Goal: Information Seeking & Learning: Learn about a topic

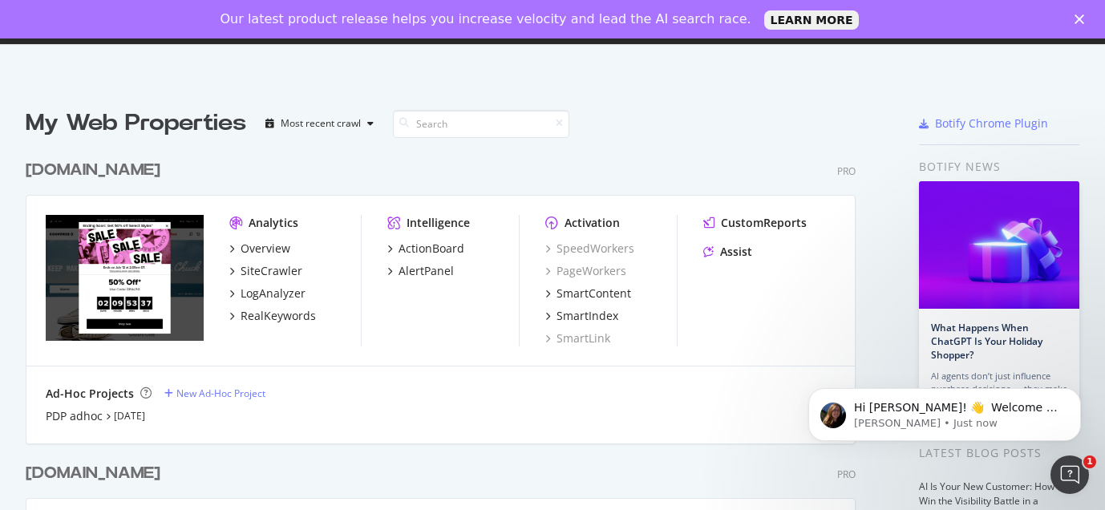
click at [817, 112] on div at bounding box center [828, 123] width 103 height 32
click at [721, 147] on div "www.converse.com Pro Analytics Overview SiteCrawler LogAnalyzer RealKeywords In…" at bounding box center [447, 290] width 843 height 303
click at [1078, 392] on icon "Dismiss notification" at bounding box center [1076, 392] width 9 height 9
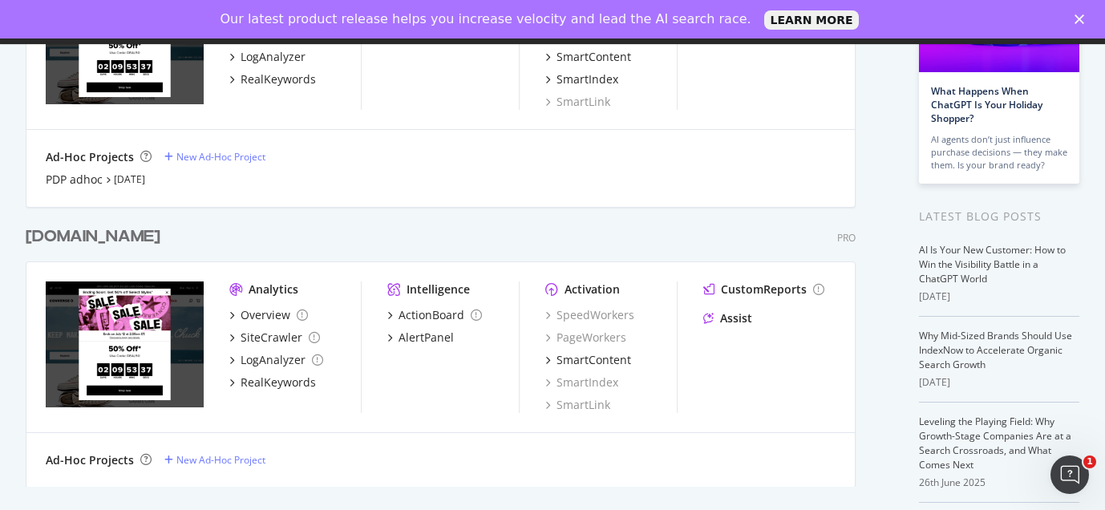
scroll to position [329, 0]
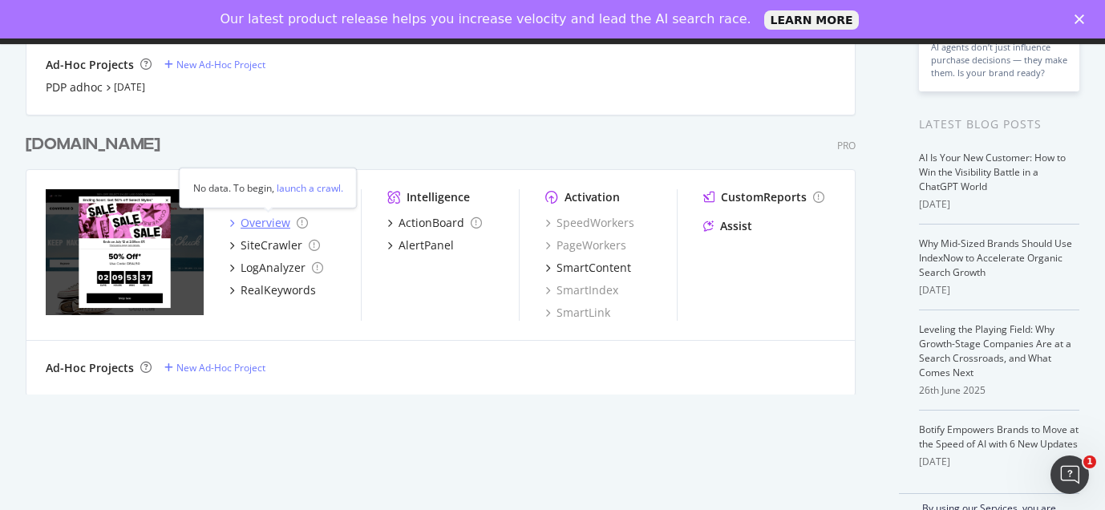
click at [248, 225] on div "Overview" at bounding box center [266, 223] width 50 height 16
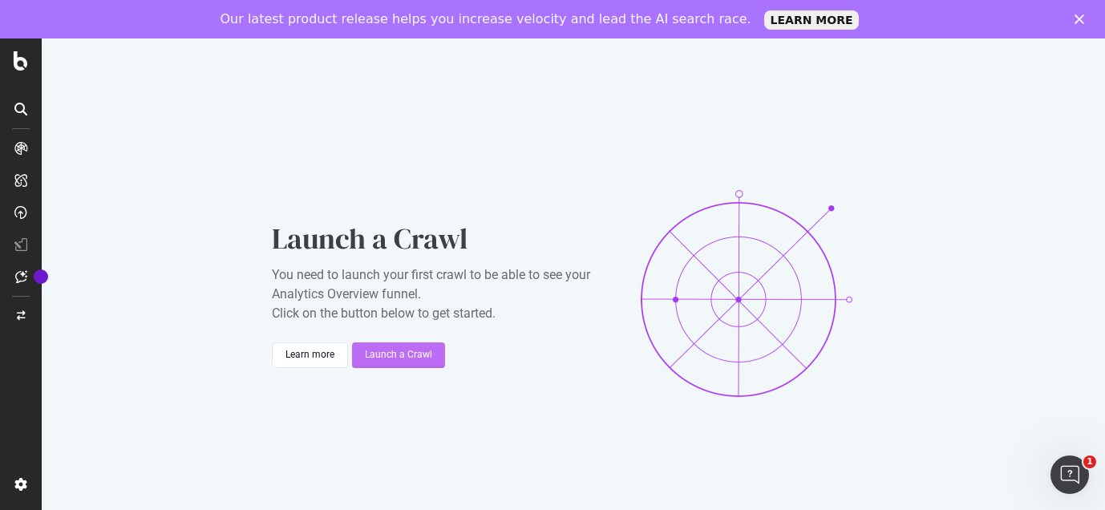
click at [411, 354] on div "Launch a Crawl" at bounding box center [398, 355] width 67 height 14
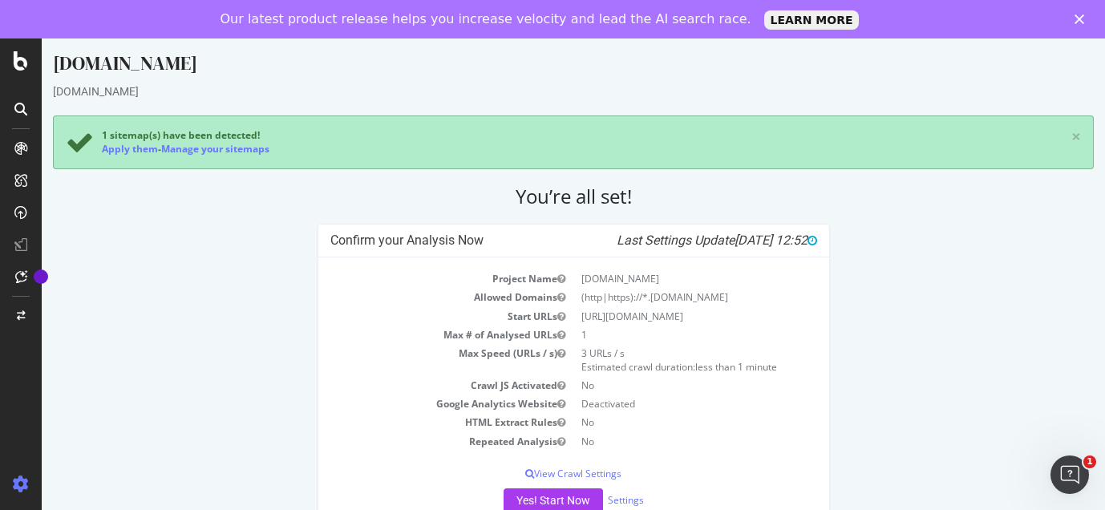
scroll to position [11, 0]
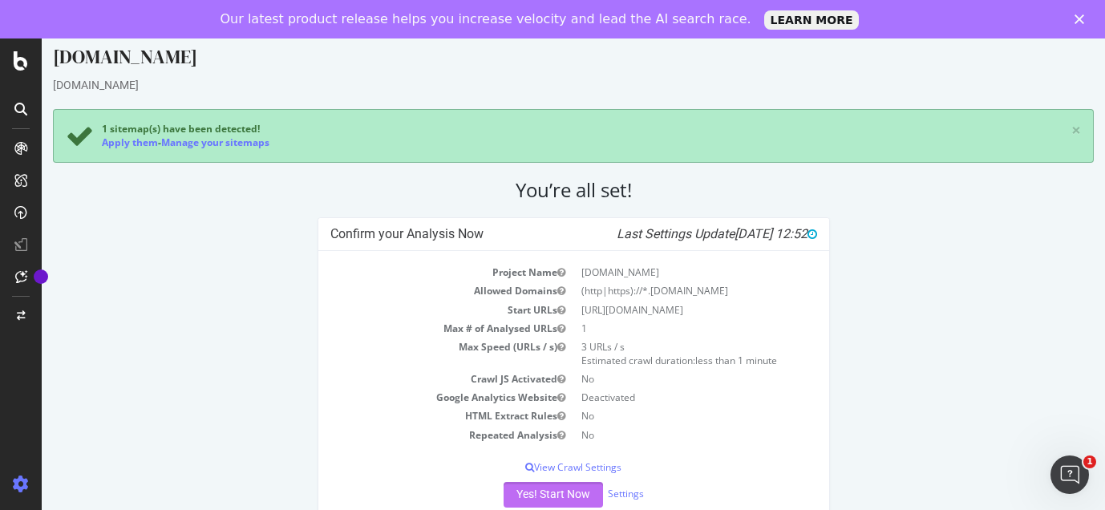
click at [544, 493] on button "Yes! Start Now" at bounding box center [552, 495] width 99 height 26
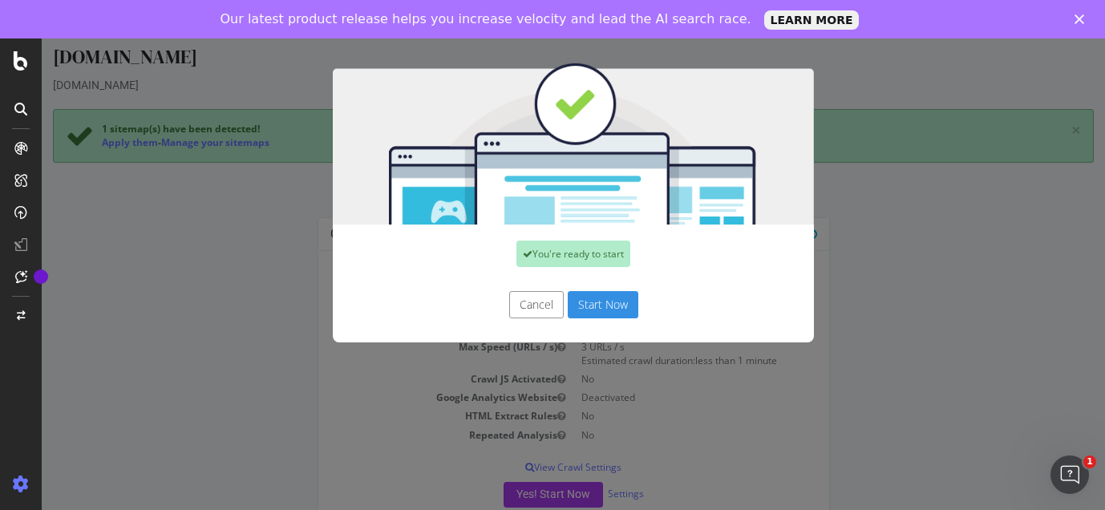
click at [599, 315] on button "Start Now" at bounding box center [603, 304] width 71 height 27
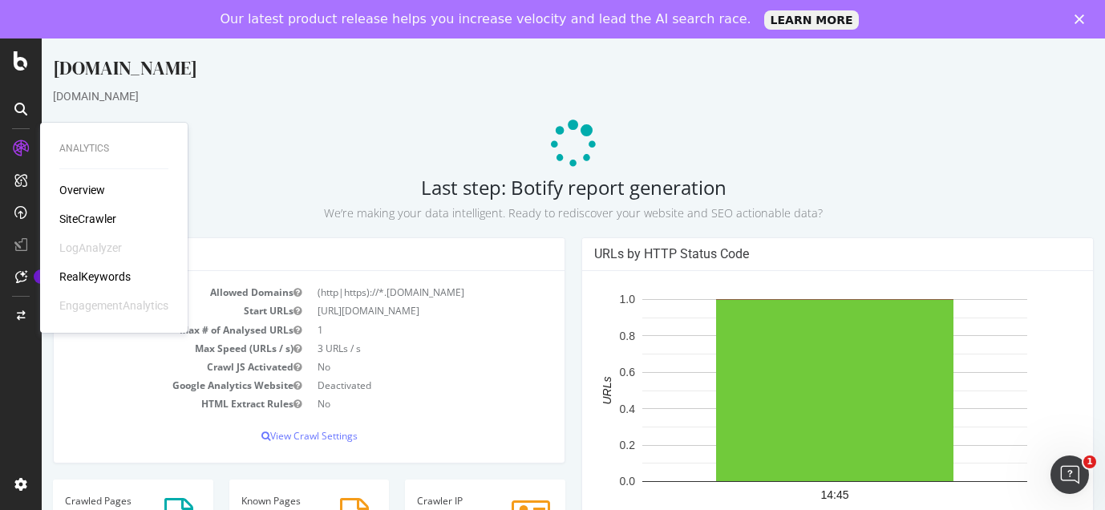
click at [78, 190] on div "Overview" at bounding box center [82, 190] width 46 height 16
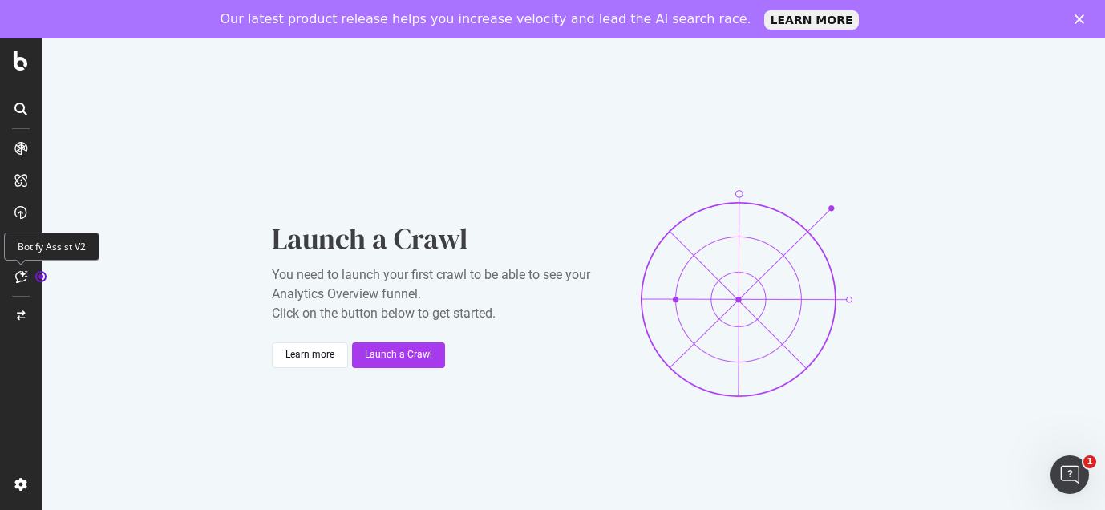
click at [25, 281] on icon at bounding box center [21, 276] width 12 height 13
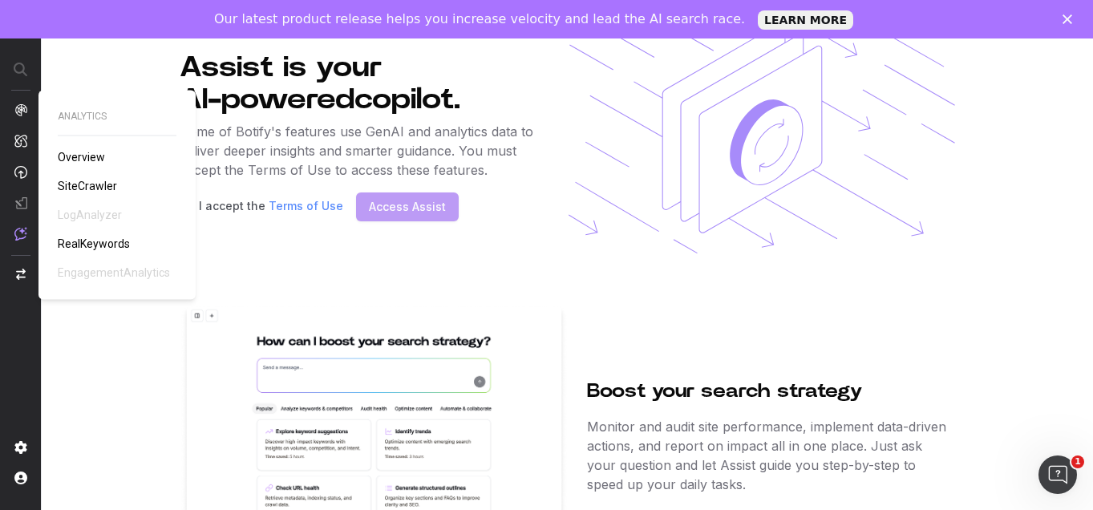
click at [86, 188] on span "SiteCrawler" at bounding box center [87, 186] width 59 height 13
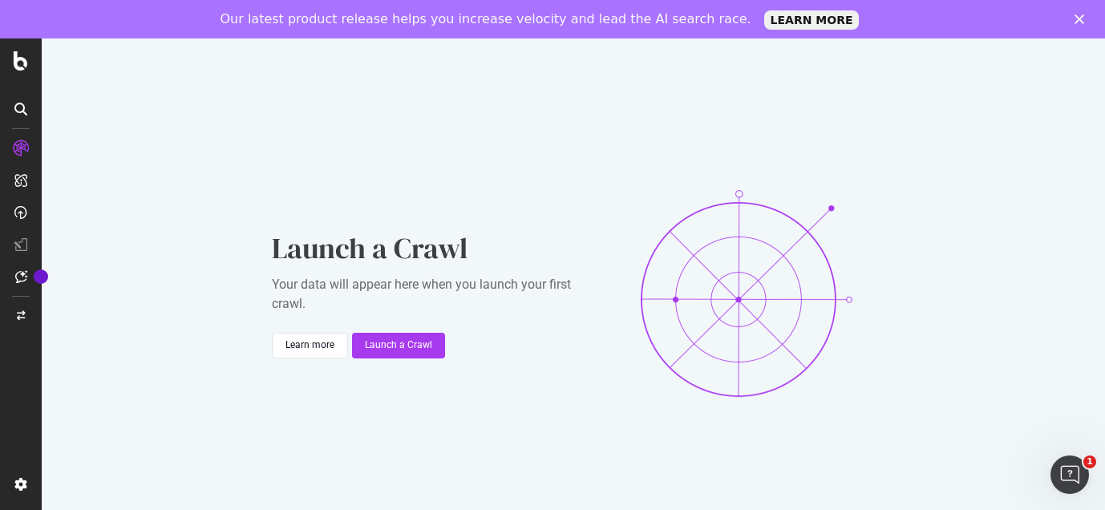
click at [395, 308] on div "Your data will appear here when you launch your first crawl." at bounding box center [432, 294] width 321 height 38
click at [398, 342] on div "Launch a Crawl" at bounding box center [398, 345] width 67 height 14
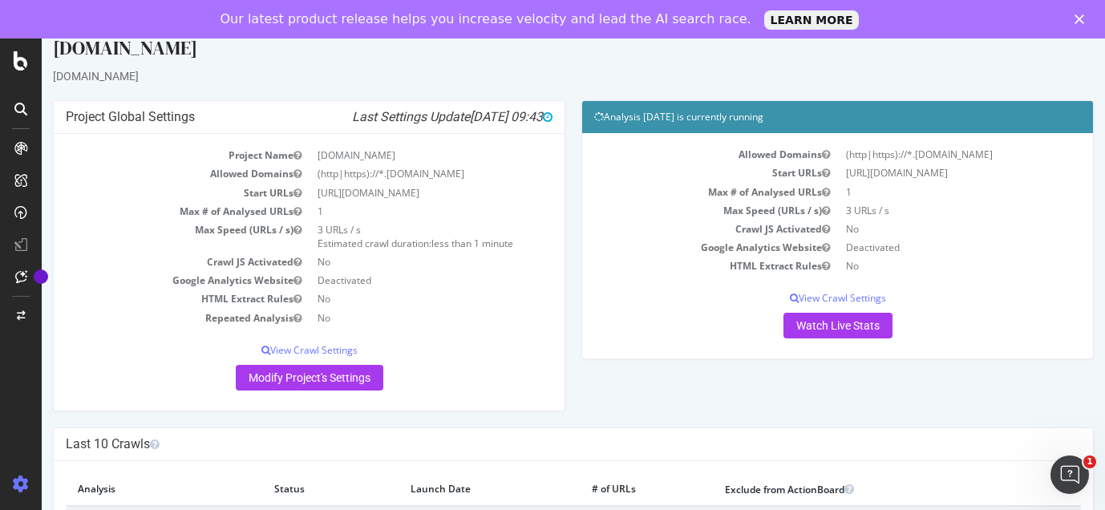
scroll to position [59, 0]
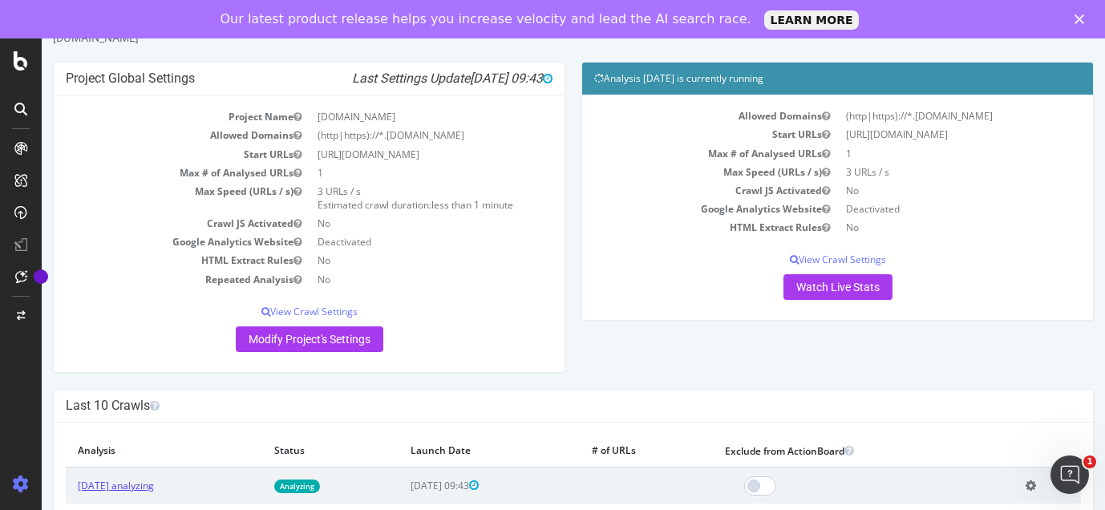
click at [154, 487] on link "[DATE] analyzing" at bounding box center [116, 486] width 76 height 14
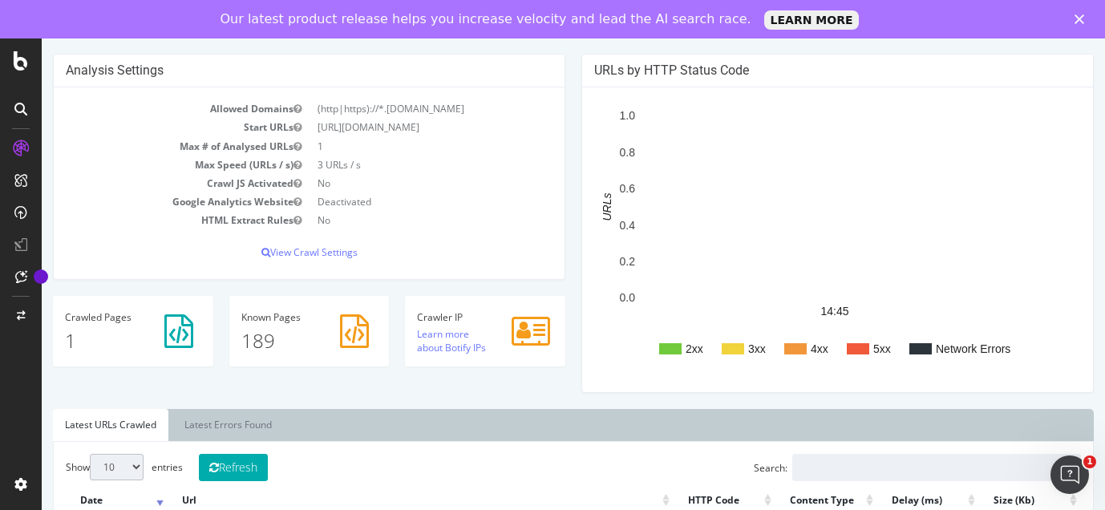
scroll to position [284, 0]
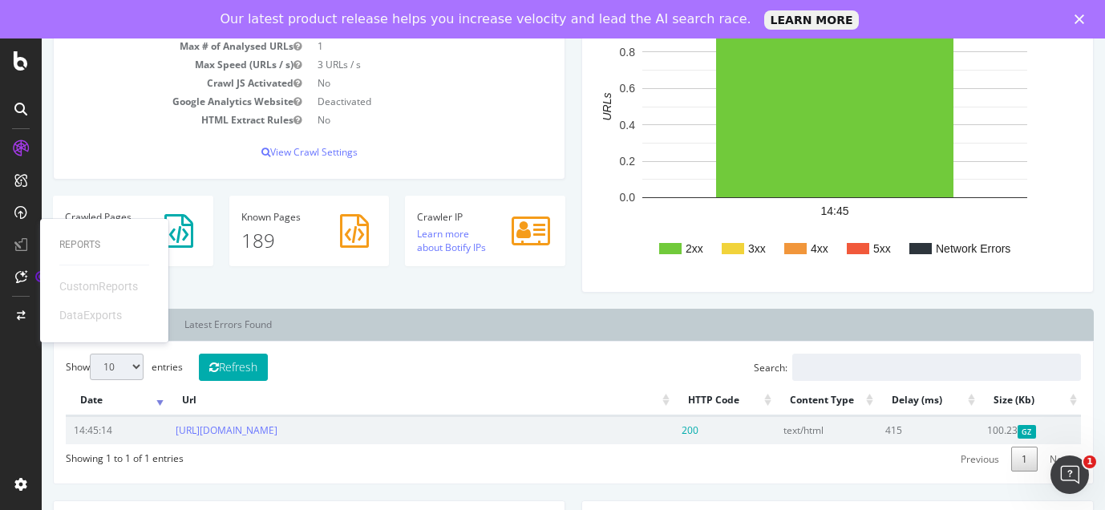
click at [399, 318] on ul "Latest URLs Crawled Latest Errors Found" at bounding box center [573, 325] width 1041 height 32
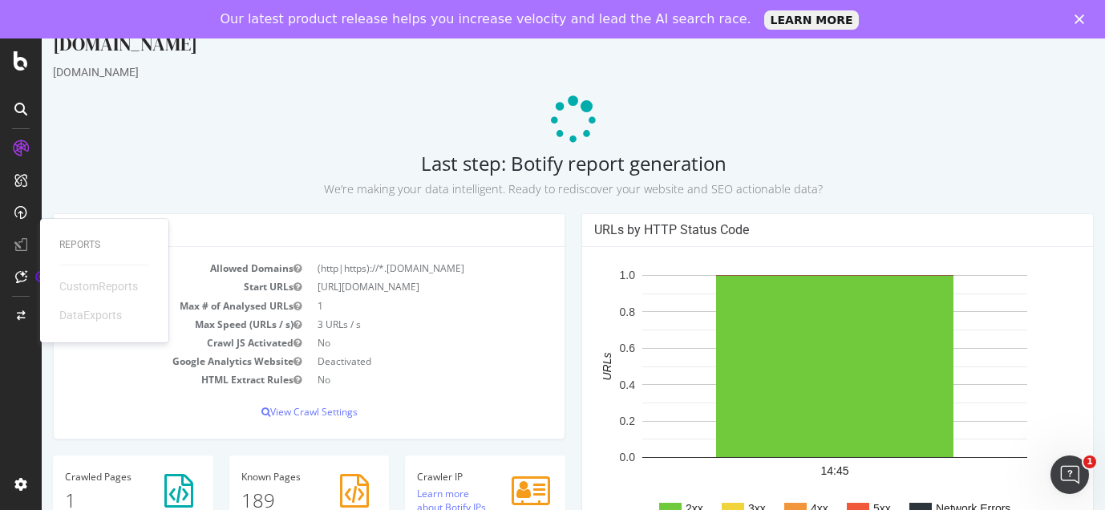
scroll to position [0, 0]
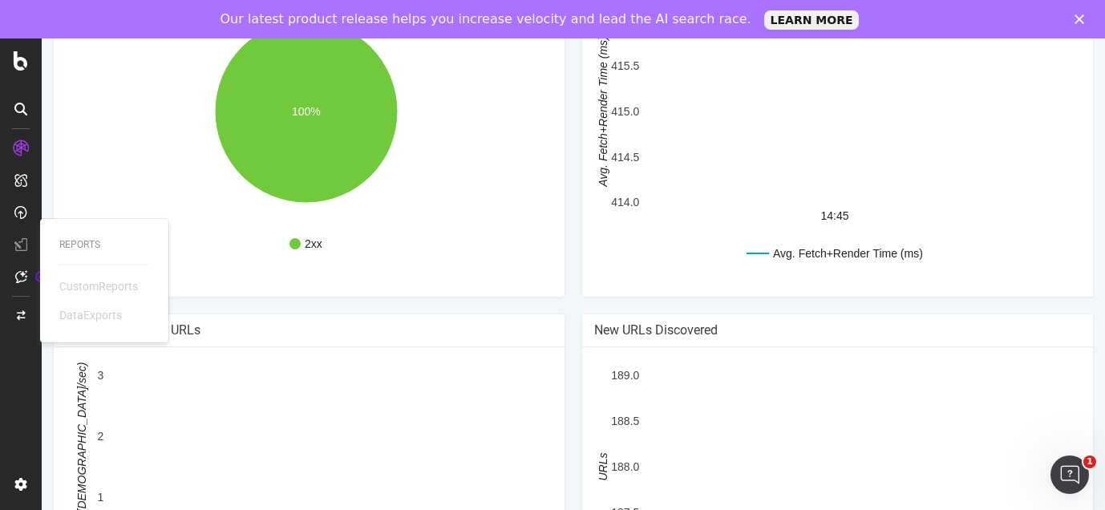
scroll to position [920, 0]
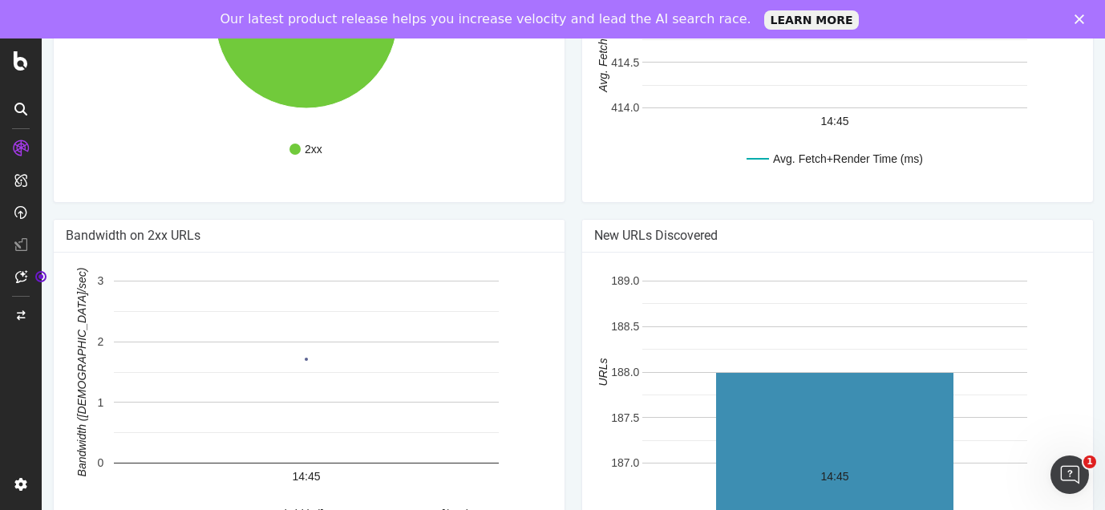
click at [34, 366] on div at bounding box center [21, 303] width 38 height 336
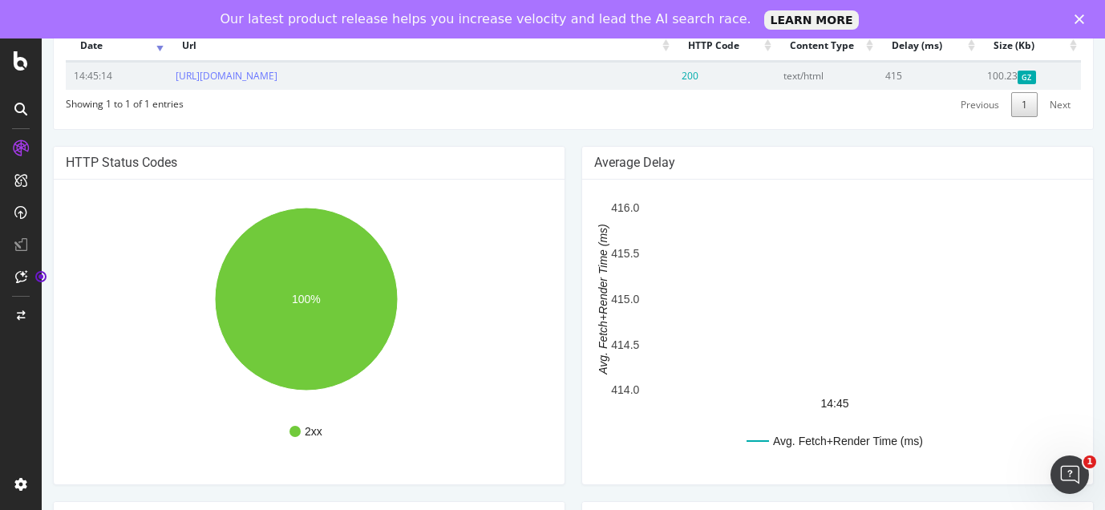
scroll to position [945, 0]
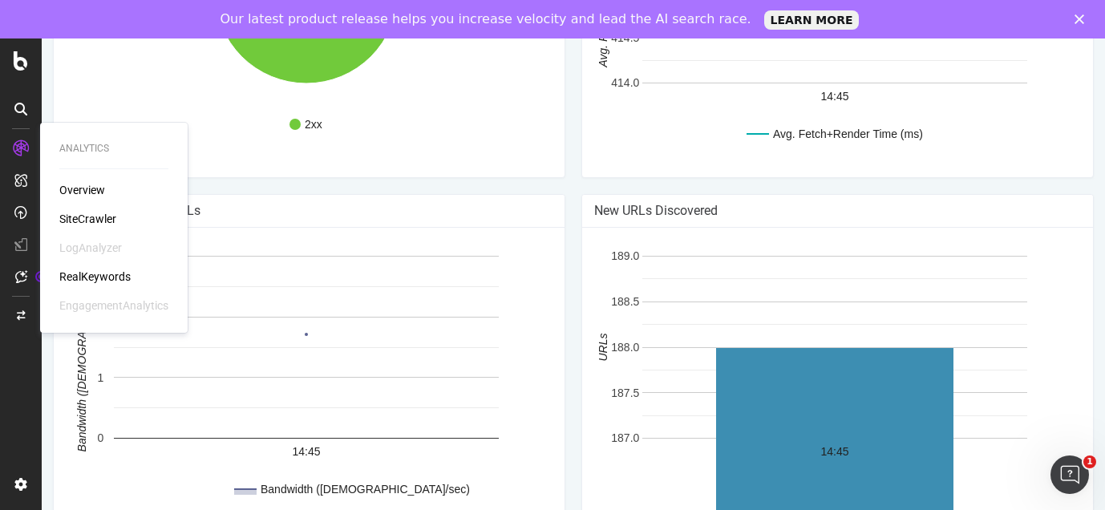
click at [556, 177] on div "Bandwidth (Kbytes/sec) 14:45 0 1 2 3 Bandwidth (Kbytes/sec) Bandwidth (Kbytes/s…" at bounding box center [309, 25] width 511 height 305
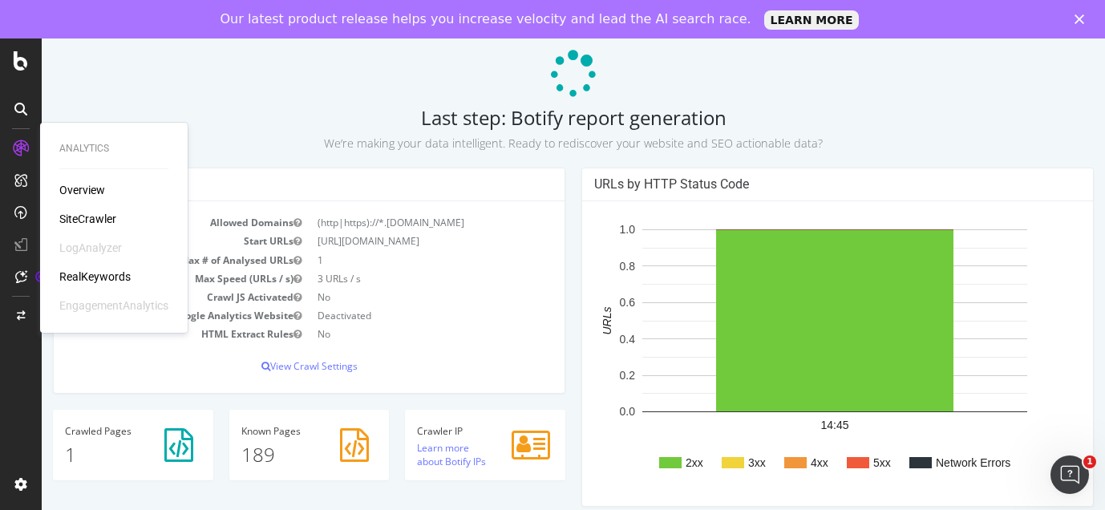
scroll to position [80, 0]
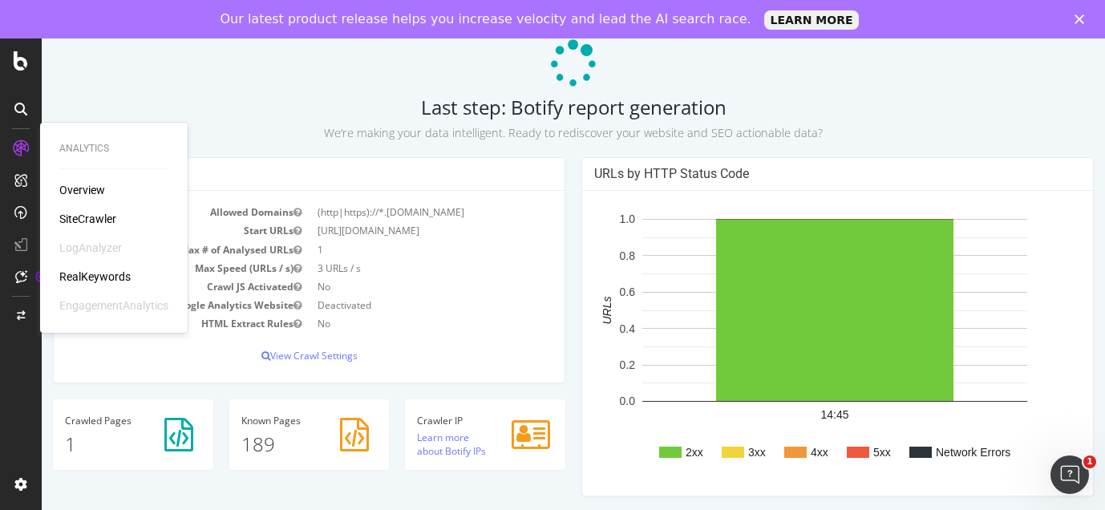
click at [113, 252] on div "LogAnalyzer" at bounding box center [90, 248] width 63 height 16
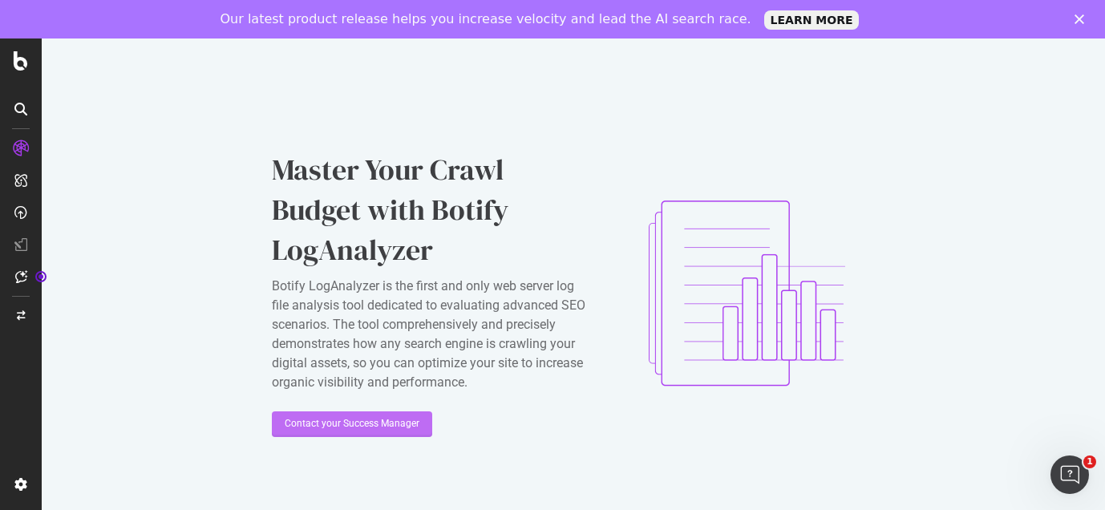
click at [366, 433] on div "Contact your Success Manager" at bounding box center [352, 424] width 135 height 24
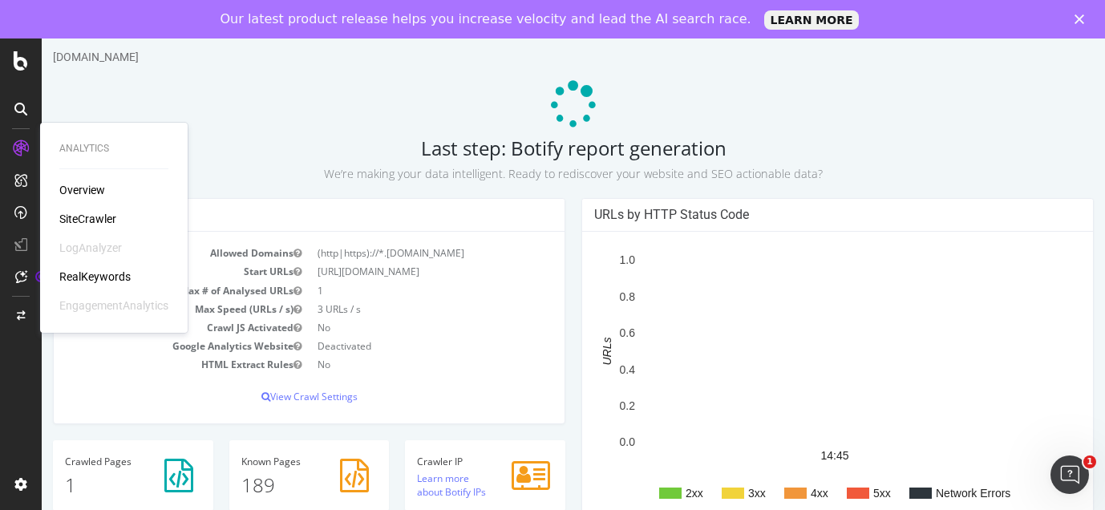
scroll to position [126, 0]
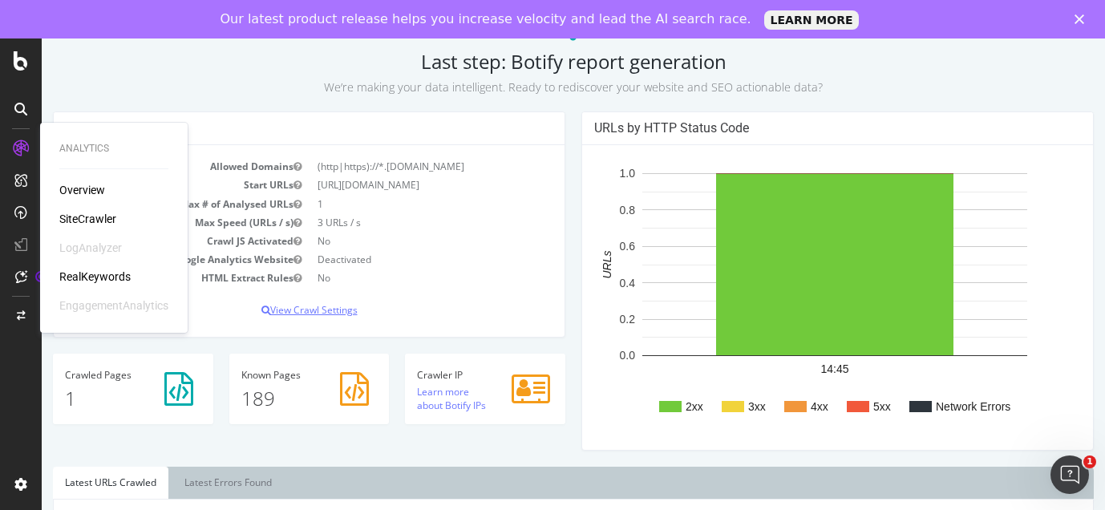
click at [308, 313] on p "View Crawl Settings" at bounding box center [309, 310] width 487 height 14
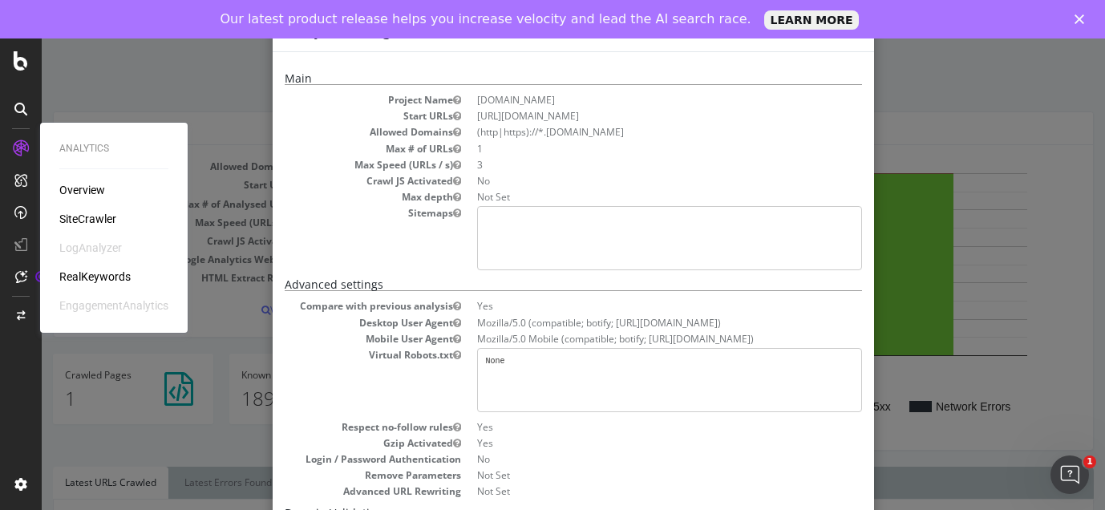
scroll to position [0, 0]
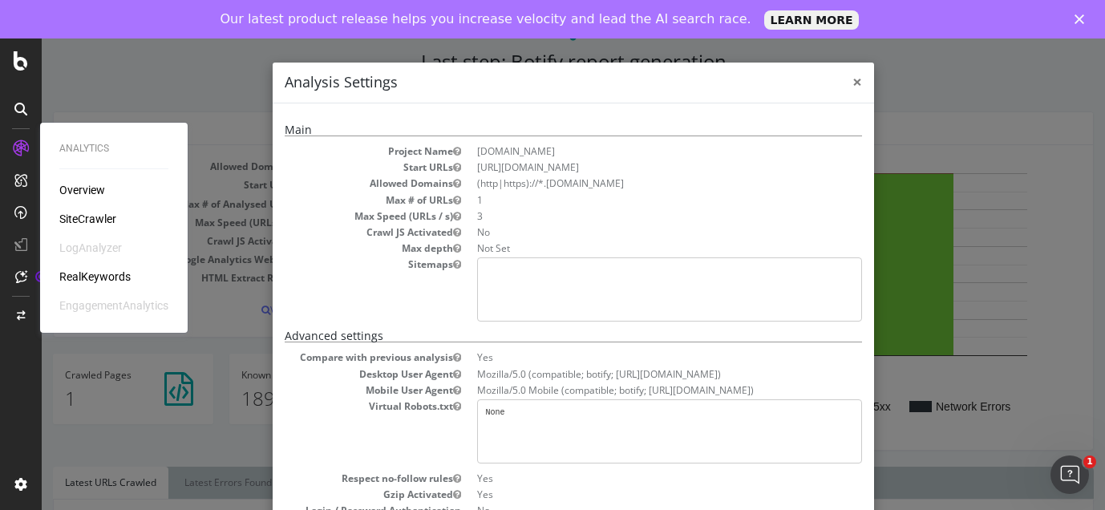
click at [852, 84] on span "×" at bounding box center [857, 82] width 10 height 22
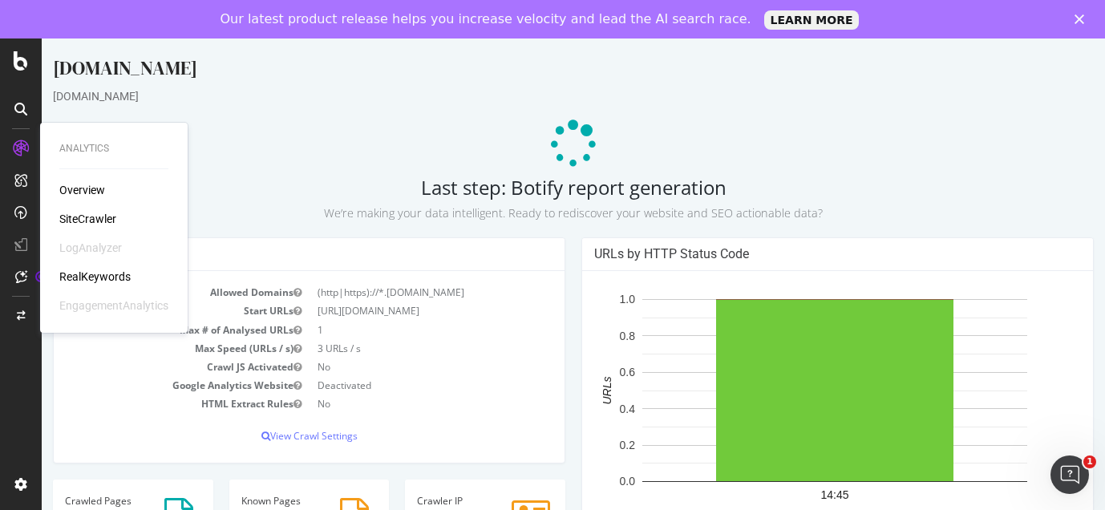
click at [100, 190] on div "Overview" at bounding box center [82, 190] width 46 height 16
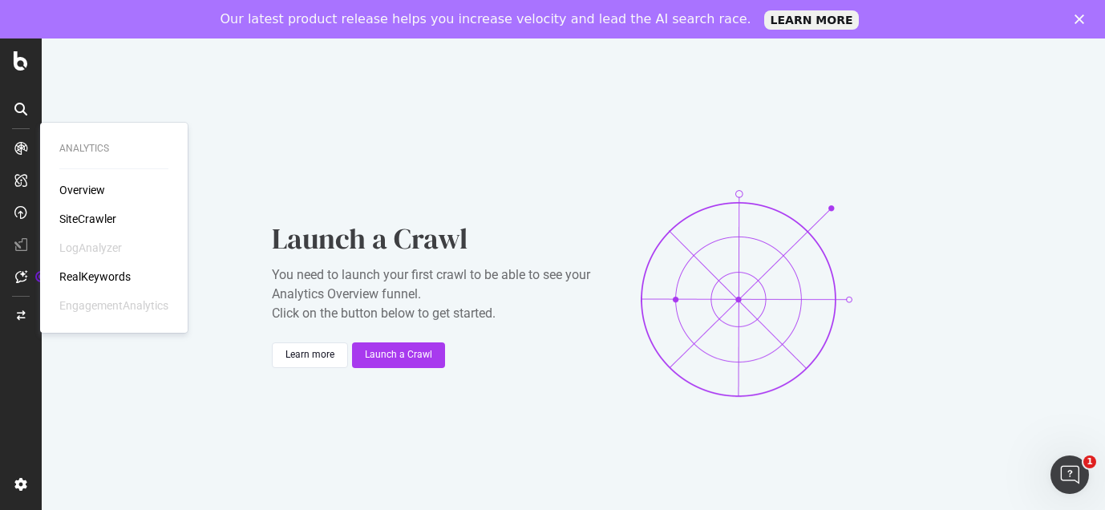
click at [86, 220] on div "SiteCrawler" at bounding box center [87, 219] width 57 height 16
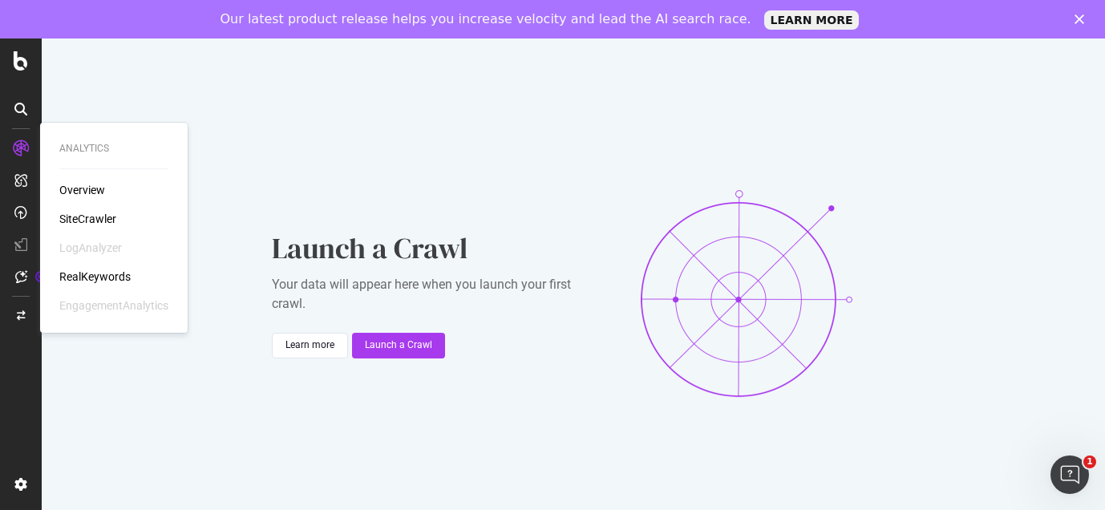
click at [83, 198] on div "Overview" at bounding box center [82, 190] width 46 height 16
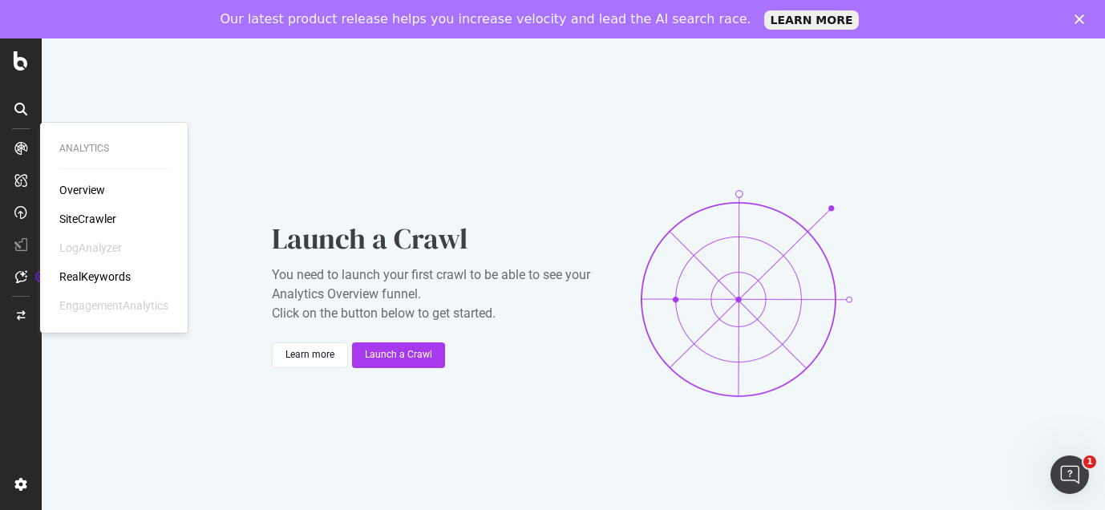
click at [101, 272] on div "RealKeywords" at bounding box center [94, 277] width 71 height 16
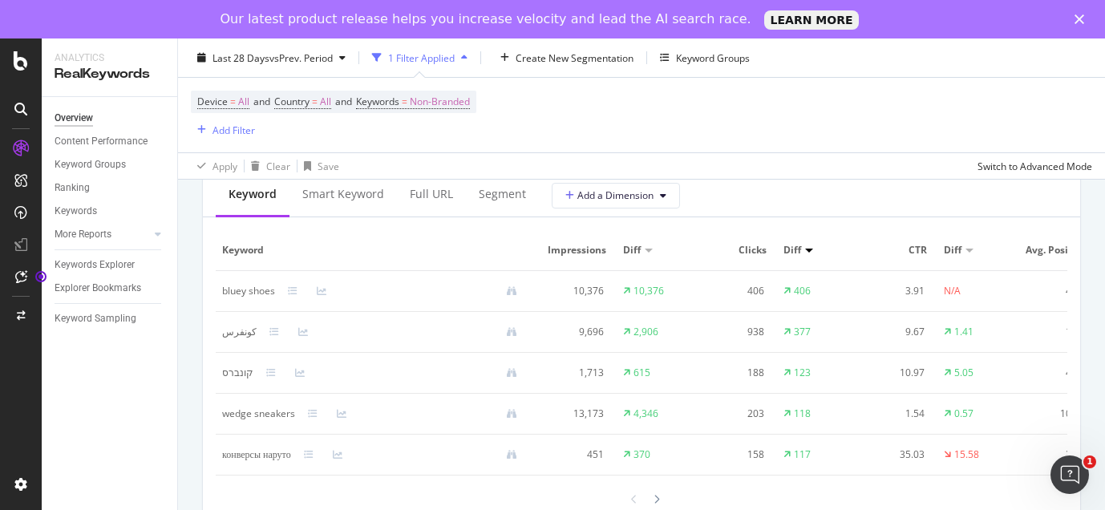
scroll to position [1510, 0]
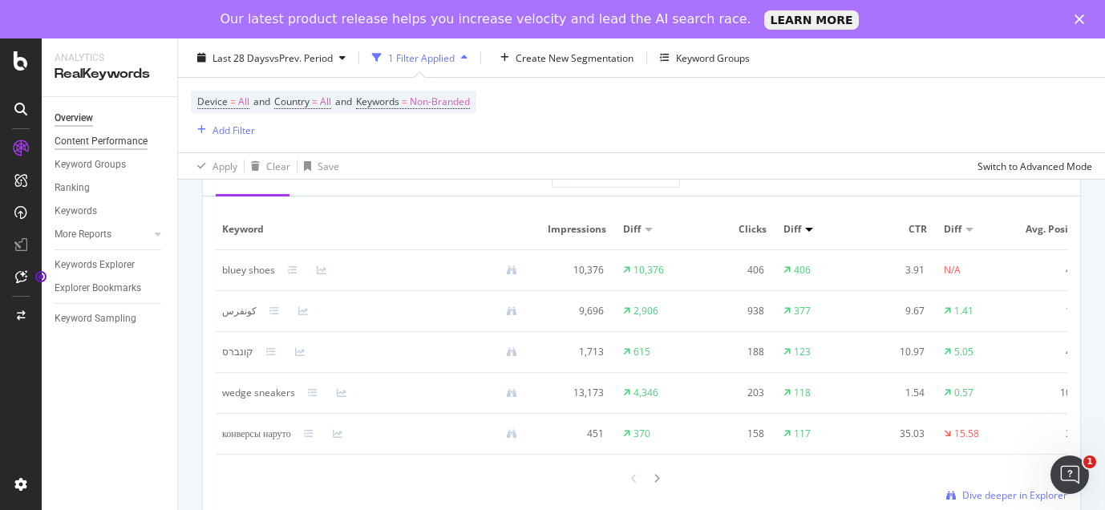
click at [108, 147] on div "Content Performance" at bounding box center [101, 141] width 93 height 17
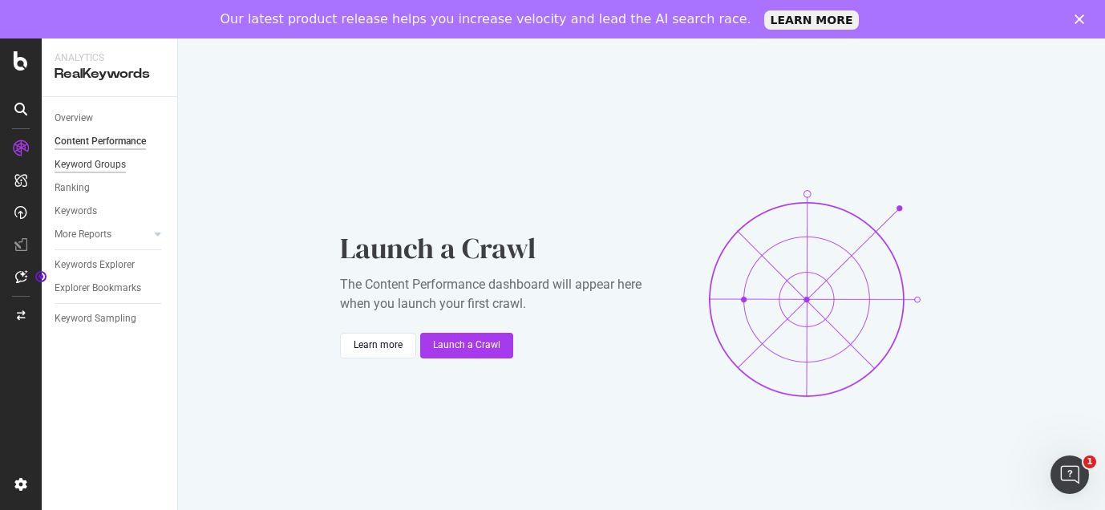
click at [113, 166] on div "Keyword Groups" at bounding box center [90, 164] width 71 height 17
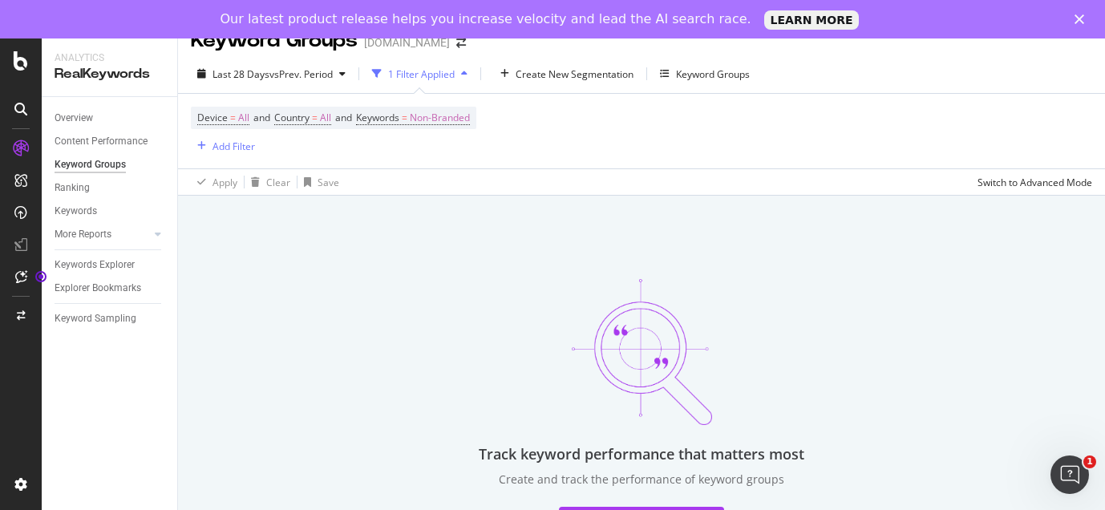
scroll to position [50, 0]
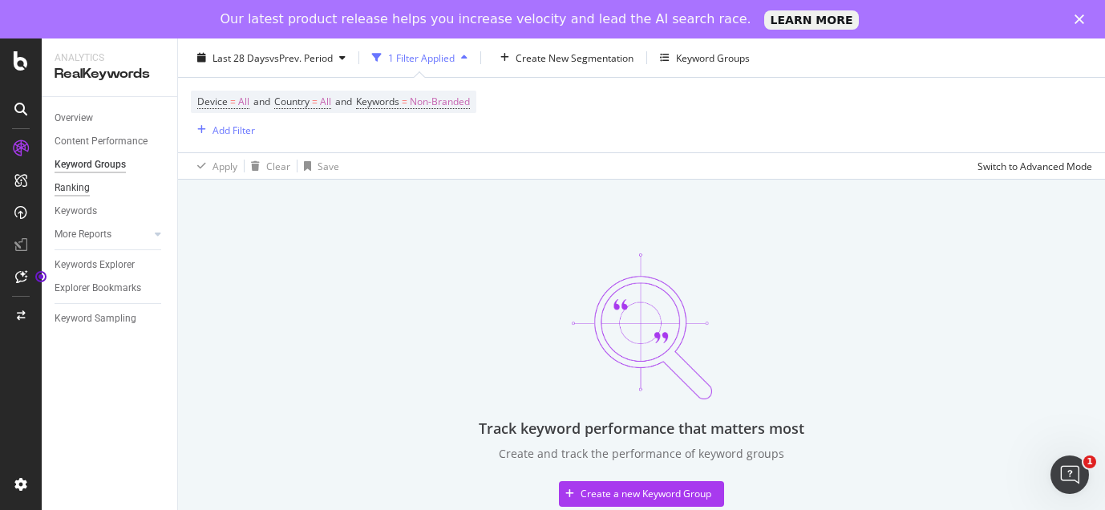
click at [71, 190] on div "Ranking" at bounding box center [72, 188] width 35 height 17
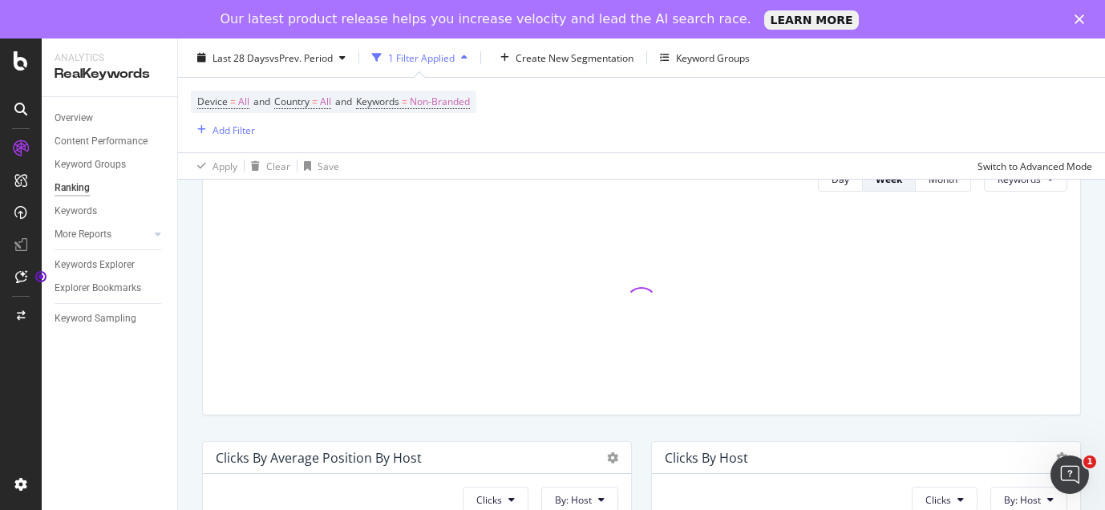
scroll to position [436, 0]
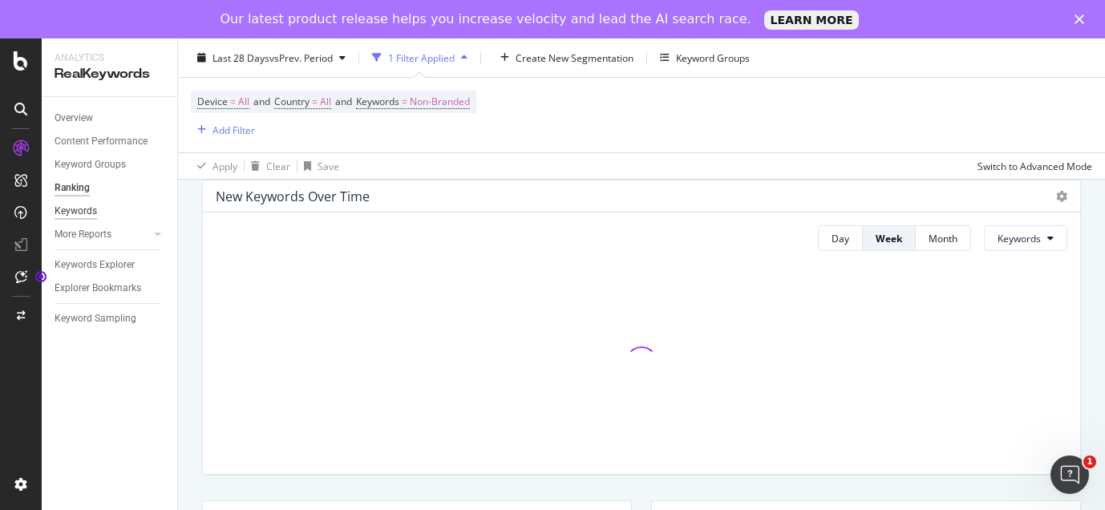
click at [86, 216] on div "Keywords" at bounding box center [76, 211] width 42 height 17
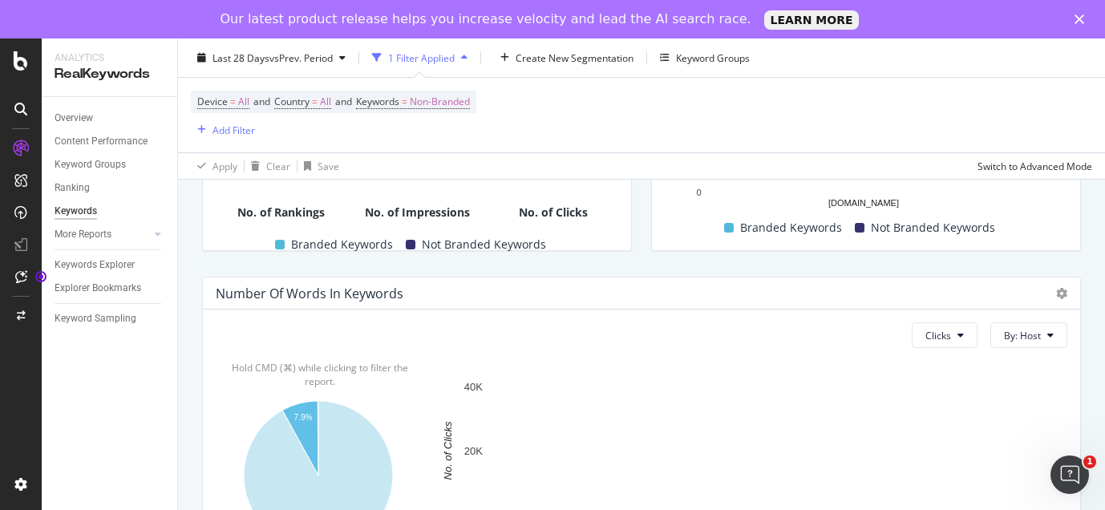
scroll to position [589, 0]
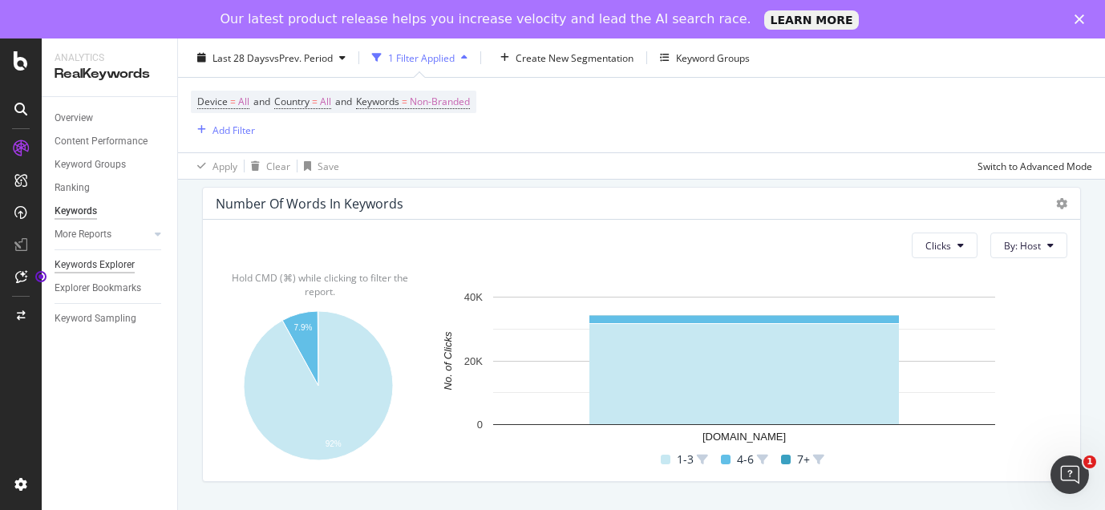
click at [126, 269] on div "Keywords Explorer" at bounding box center [95, 265] width 80 height 17
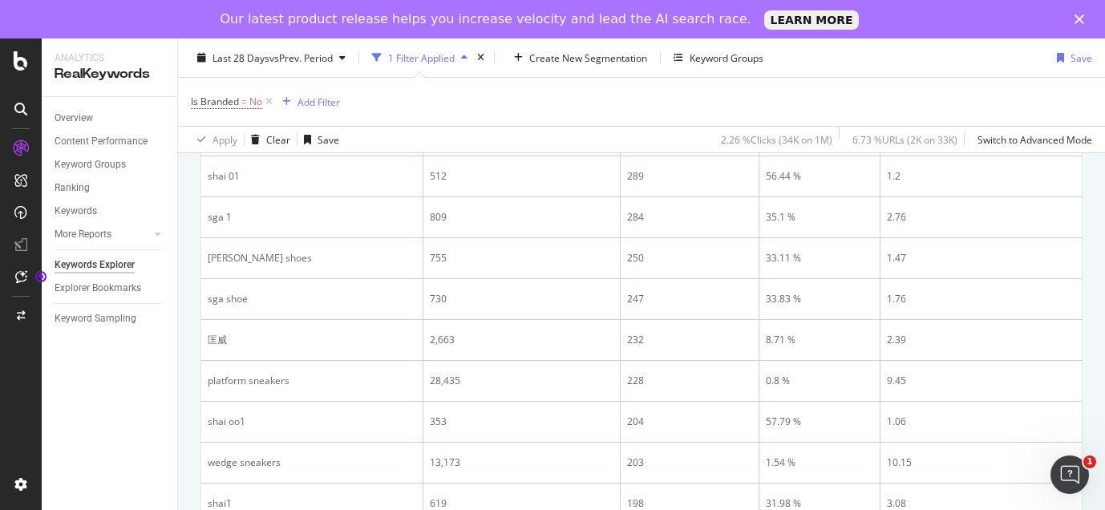
scroll to position [1599, 0]
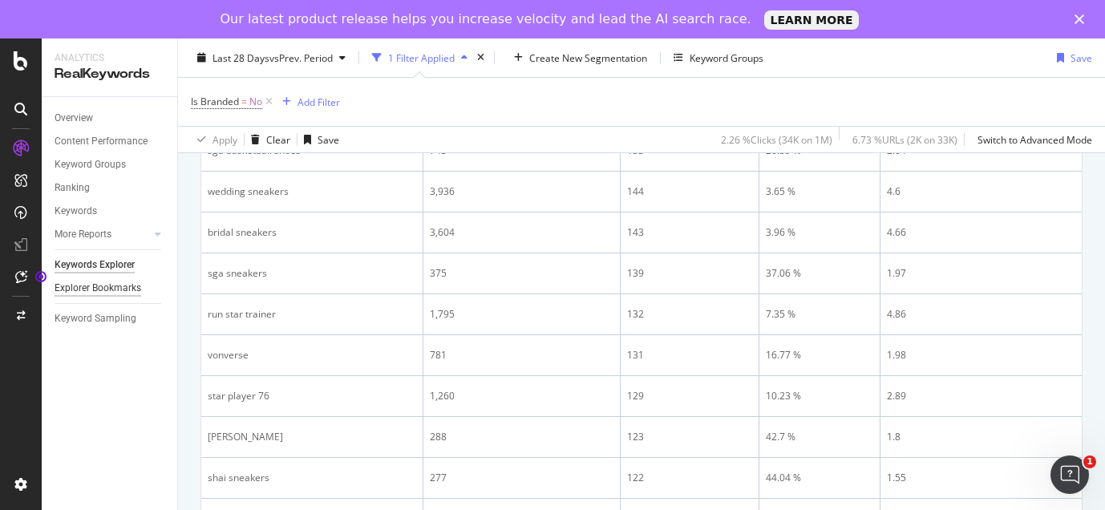
click at [119, 289] on div "Explorer Bookmarks" at bounding box center [98, 288] width 87 height 17
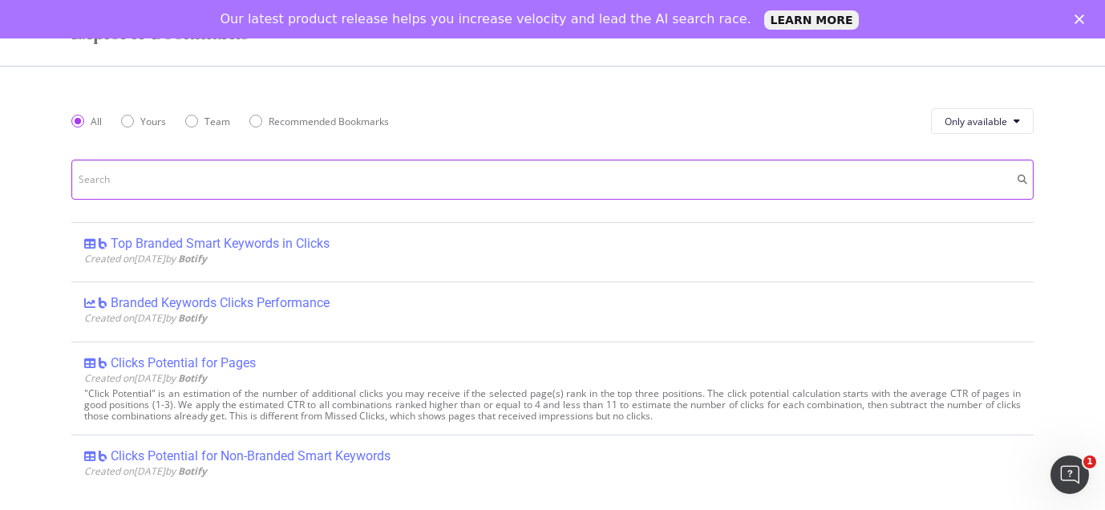
click at [1083, 18] on icon "Close" at bounding box center [1079, 19] width 10 height 10
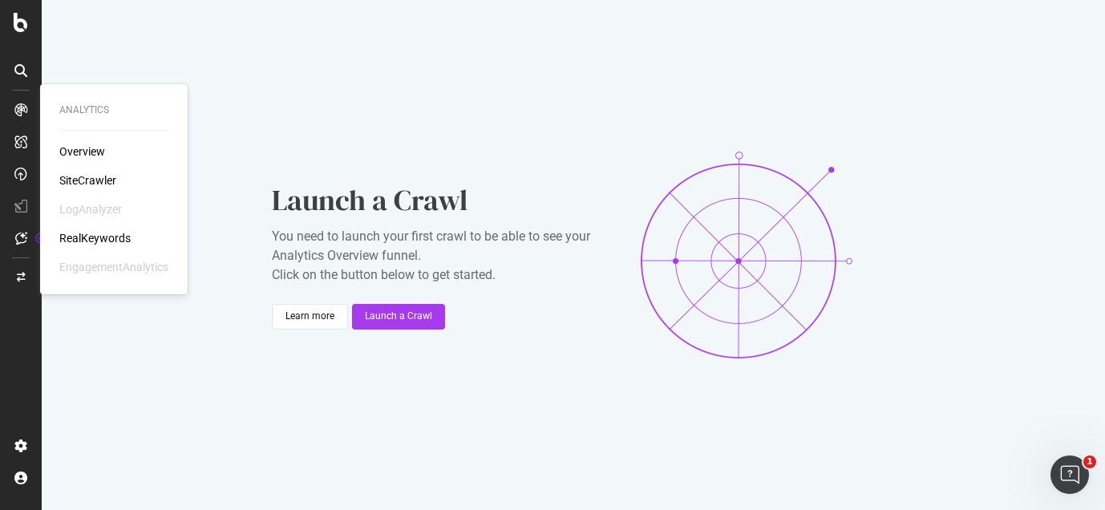
click at [127, 238] on div "RealKeywords" at bounding box center [94, 238] width 71 height 16
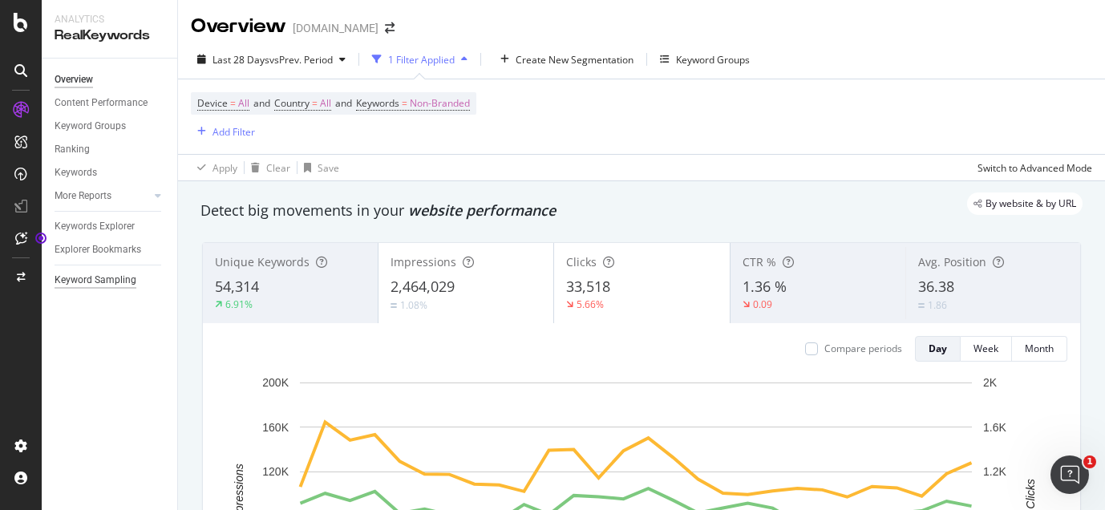
click at [126, 282] on div "Keyword Sampling" at bounding box center [96, 280] width 82 height 17
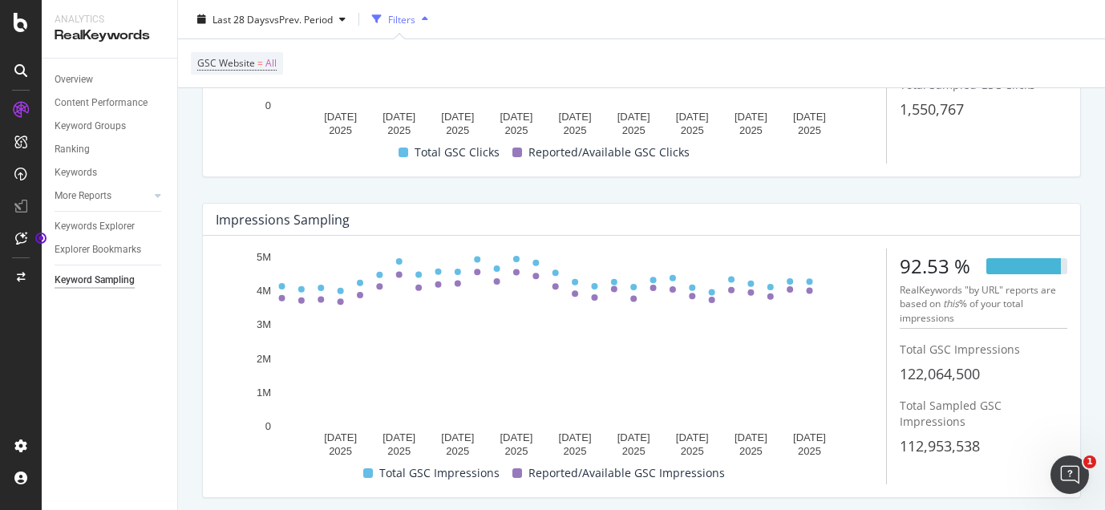
scroll to position [359, 0]
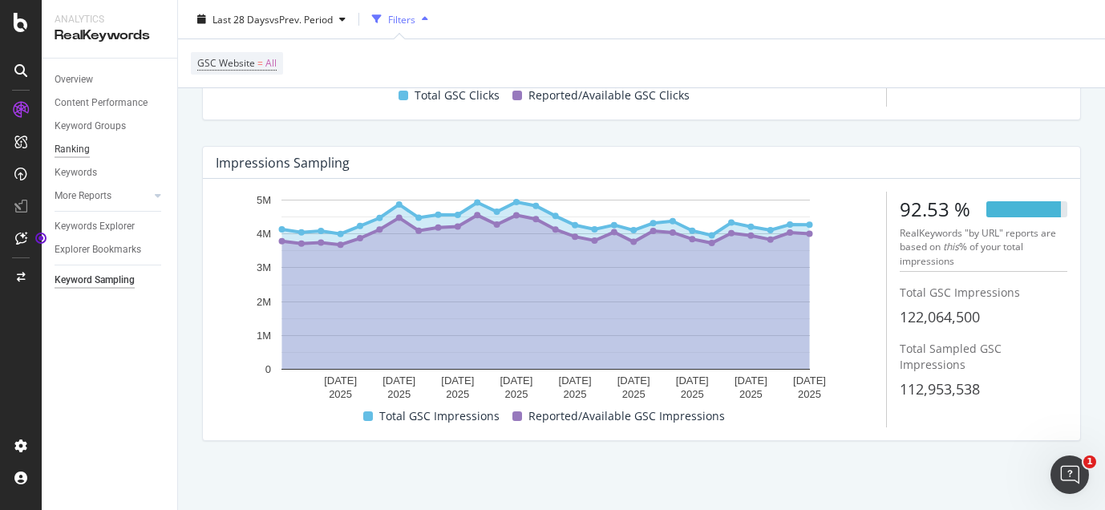
click at [83, 149] on div "Ranking" at bounding box center [72, 149] width 35 height 17
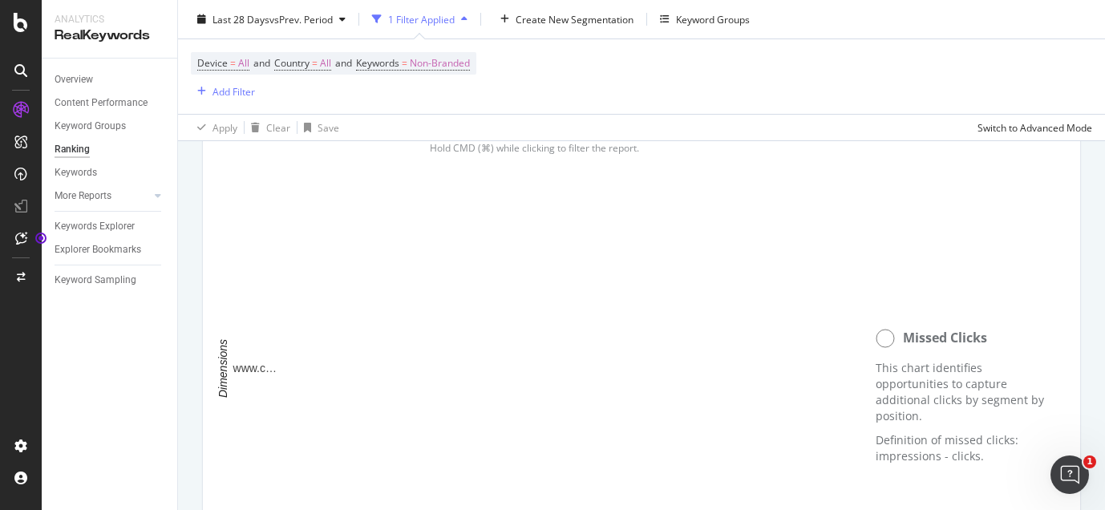
scroll to position [1297, 0]
